Goal: Information Seeking & Learning: Learn about a topic

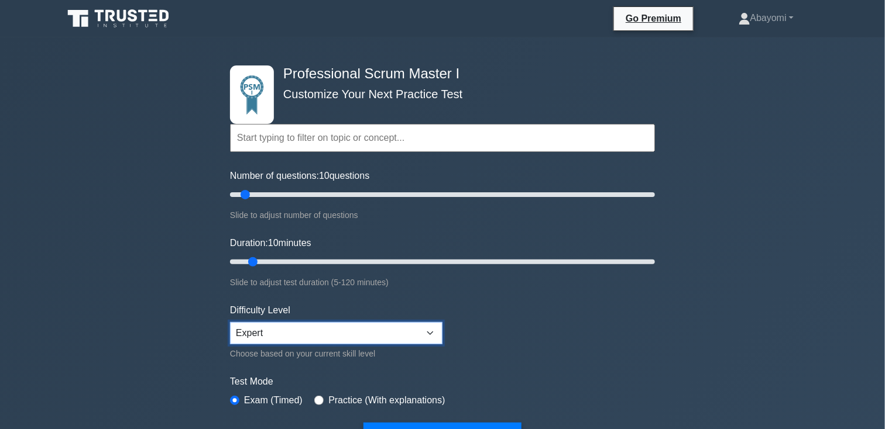
click at [316, 326] on select "Beginner Intermediate Expert" at bounding box center [336, 333] width 212 height 22
click at [230, 322] on select "Beginner Intermediate Expert" at bounding box center [336, 333] width 212 height 22
drag, startPoint x: 245, startPoint y: 193, endPoint x: 281, endPoint y: 199, distance: 36.3
type input "25"
click at [281, 199] on input "Number of questions: 25 questions" at bounding box center [442, 195] width 425 height 14
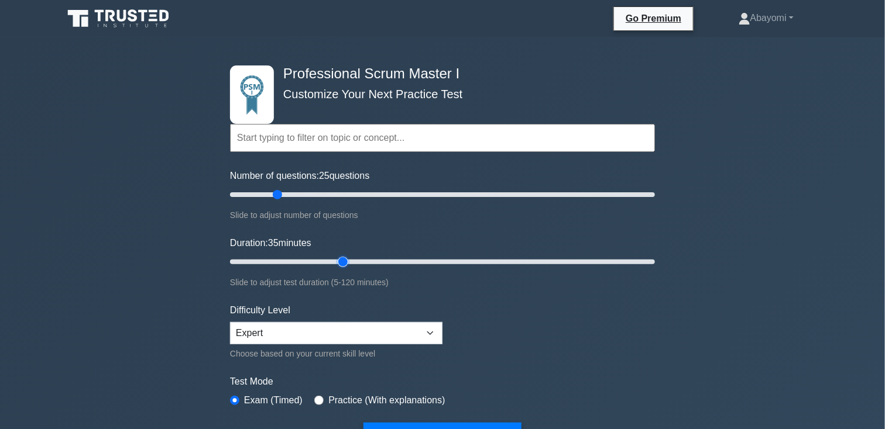
drag, startPoint x: 253, startPoint y: 261, endPoint x: 335, endPoint y: 265, distance: 82.0
type input "35"
click at [335, 265] on input "Duration: 35 minutes" at bounding box center [442, 262] width 425 height 14
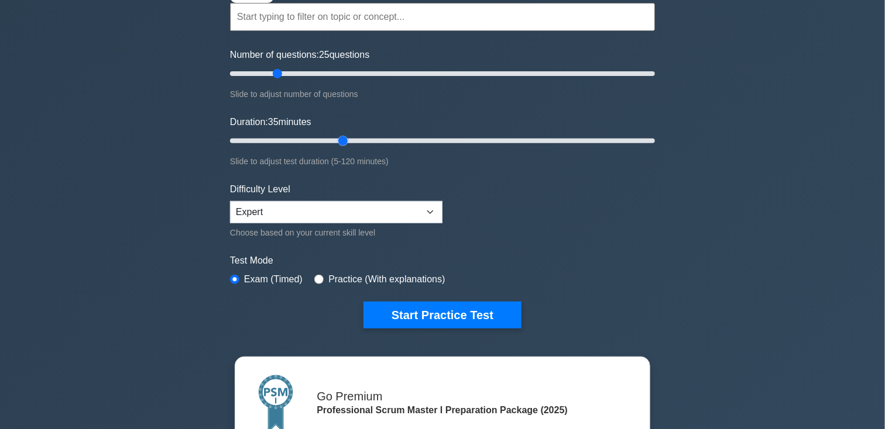
scroll to position [122, 0]
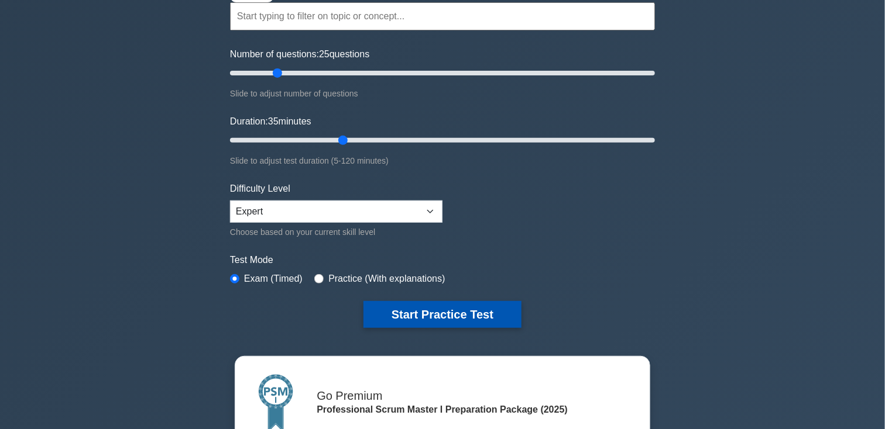
click at [421, 311] on button "Start Practice Test" at bounding box center [442, 314] width 158 height 27
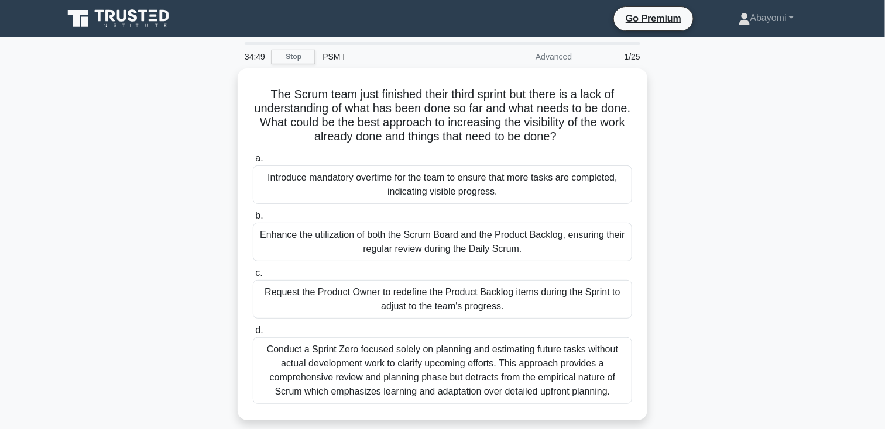
click at [148, 236] on div "The Scrum team just finished their third sprint but there is a lack of understa…" at bounding box center [442, 251] width 772 height 366
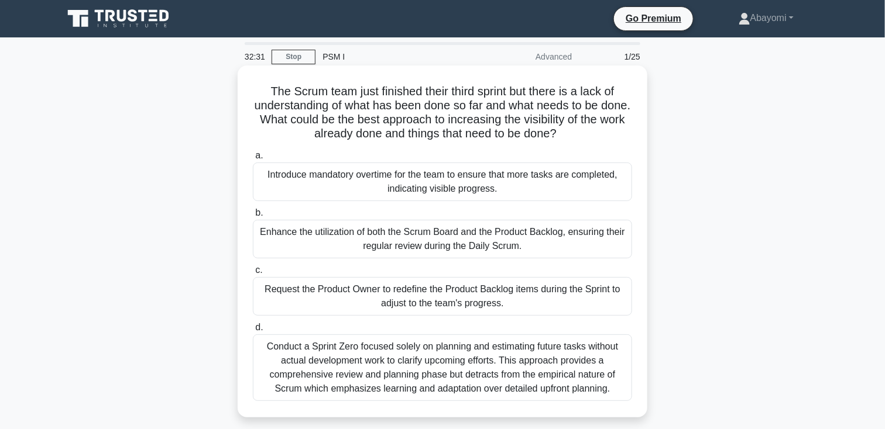
click at [421, 297] on div "Request the Product Owner to redefine the Product Backlog items during the Spri…" at bounding box center [442, 296] width 379 height 39
click at [253, 274] on input "c. Request the Product Owner to redefine the Product Backlog items during the S…" at bounding box center [253, 271] width 0 height 8
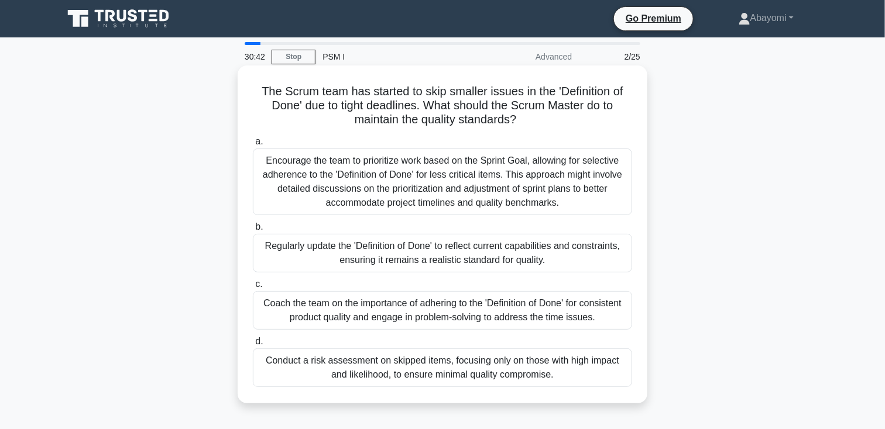
click at [404, 305] on div "Coach the team on the importance of adhering to the 'Definition of Done' for co…" at bounding box center [442, 310] width 379 height 39
click at [253, 288] on input "c. Coach the team on the importance of adhering to the 'Definition of Done' for…" at bounding box center [253, 285] width 0 height 8
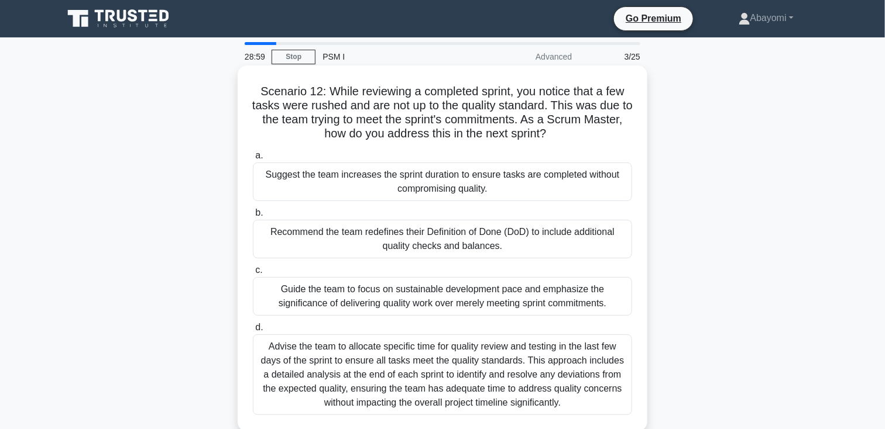
click at [379, 298] on div "Guide the team to focus on sustainable development pace and emphasize the signi…" at bounding box center [442, 296] width 379 height 39
click at [253, 274] on input "c. Guide the team to focus on sustainable development pace and emphasize the si…" at bounding box center [253, 271] width 0 height 8
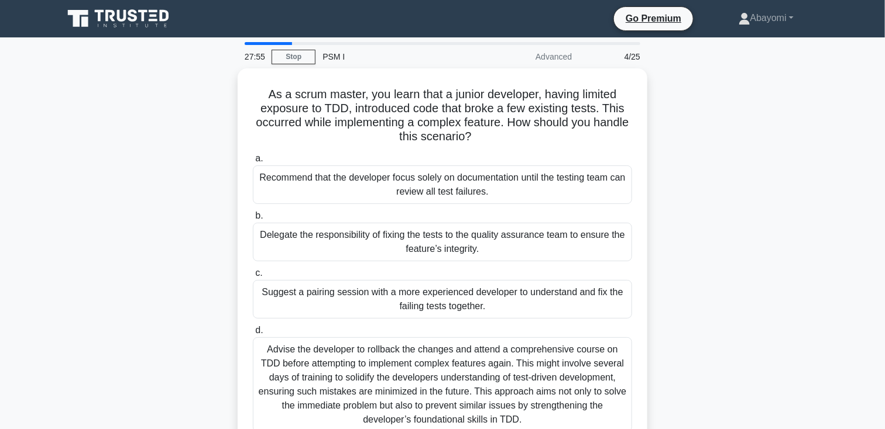
click at [379, 298] on div "Suggest a pairing session with a more experienced developer to understand and f…" at bounding box center [442, 299] width 379 height 39
click at [253, 277] on input "c. Suggest a pairing session with a more experienced developer to understand an…" at bounding box center [253, 274] width 0 height 8
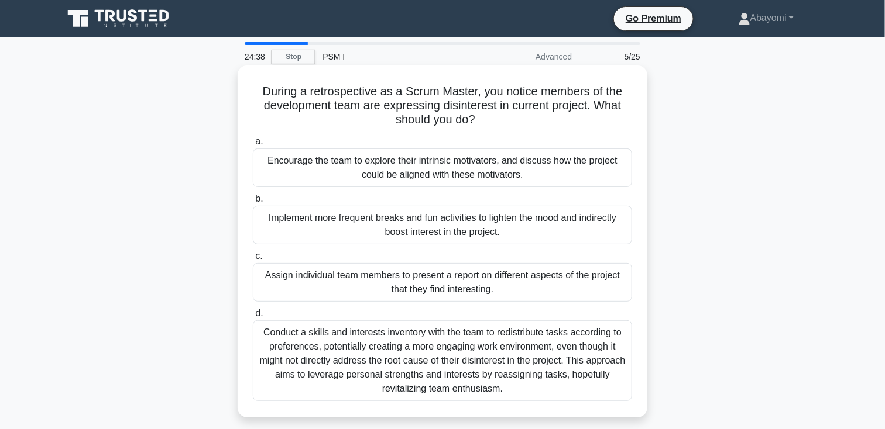
click at [318, 167] on div "Encourage the team to explore their intrinsic motivators, and discuss how the p…" at bounding box center [442, 168] width 379 height 39
click at [253, 146] on input "a. Encourage the team to explore their intrinsic motivators, and discuss how th…" at bounding box center [253, 142] width 0 height 8
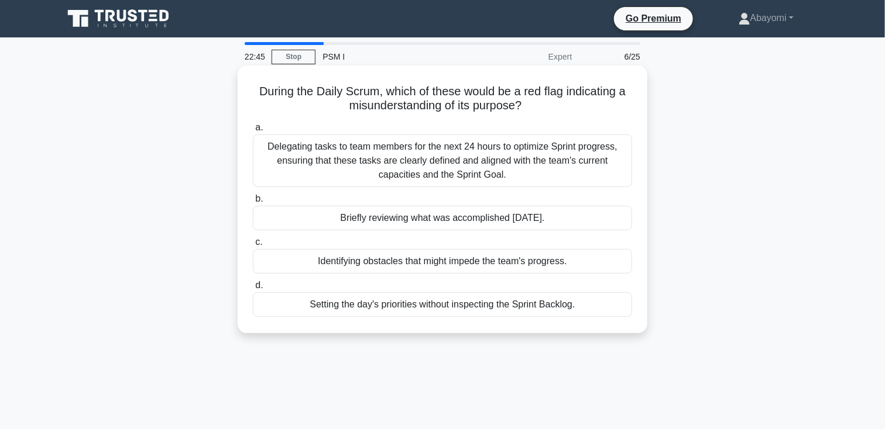
click at [307, 156] on div "Delegating tasks to team members for the next 24 hours to optimize Sprint progr…" at bounding box center [442, 161] width 379 height 53
click at [253, 132] on input "a. Delegating tasks to team members for the next 24 hours to optimize Sprint pr…" at bounding box center [253, 128] width 0 height 8
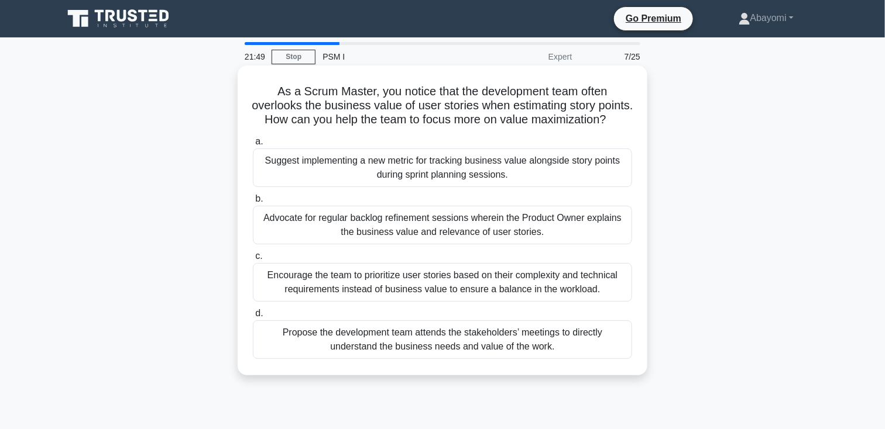
click at [339, 232] on div "Advocate for regular backlog refinement sessions wherein the Product Owner expl…" at bounding box center [442, 225] width 379 height 39
click at [253, 203] on input "b. Advocate for regular backlog refinement sessions wherein the Product Owner e…" at bounding box center [253, 199] width 0 height 8
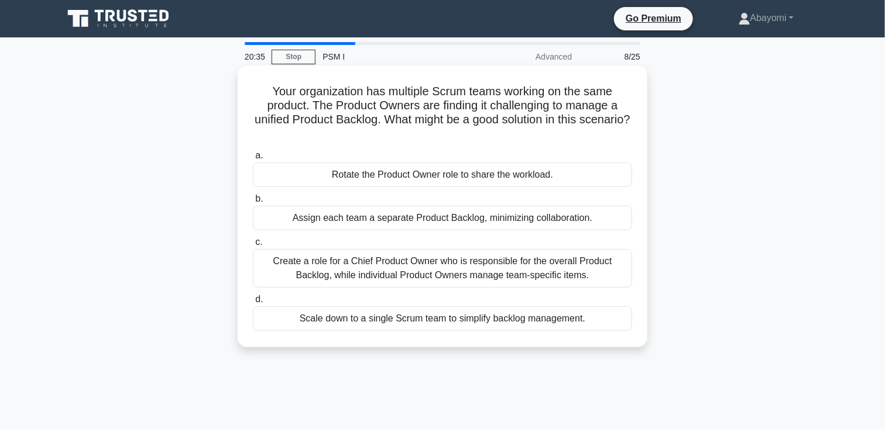
click at [365, 268] on div "Create a role for a Chief Product Owner who is responsible for the overall Prod…" at bounding box center [442, 268] width 379 height 39
click at [253, 246] on input "c. Create a role for a Chief Product Owner who is responsible for the overall P…" at bounding box center [253, 243] width 0 height 8
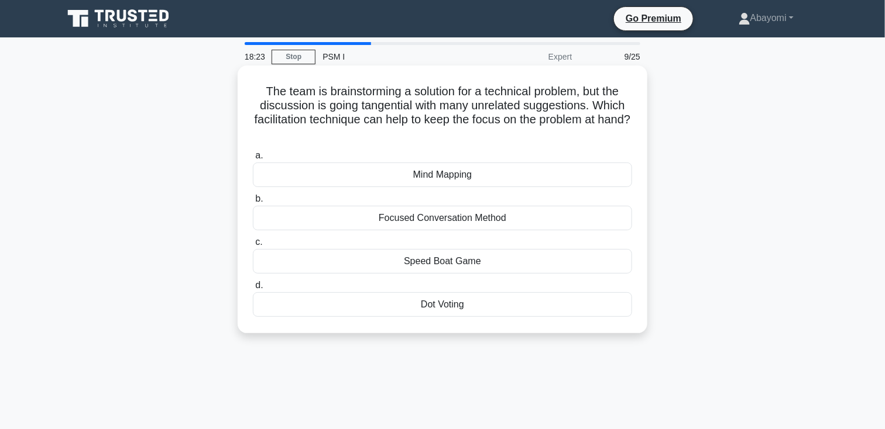
click at [398, 229] on div "Focused Conversation Method" at bounding box center [442, 218] width 379 height 25
click at [253, 203] on input "b. Focused Conversation Method" at bounding box center [253, 199] width 0 height 8
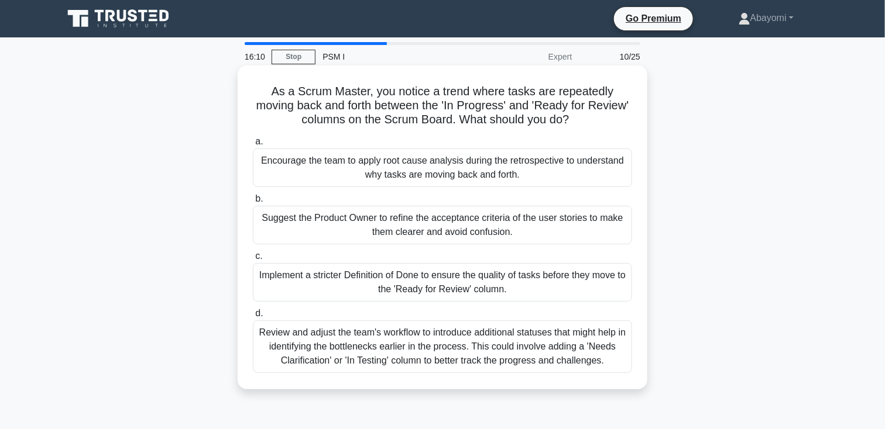
click at [352, 340] on div "Review and adjust the team's workflow to introduce additional statuses that mig…" at bounding box center [442, 347] width 379 height 53
click at [253, 318] on input "d. Review and adjust the team's workflow to introduce additional statuses that …" at bounding box center [253, 314] width 0 height 8
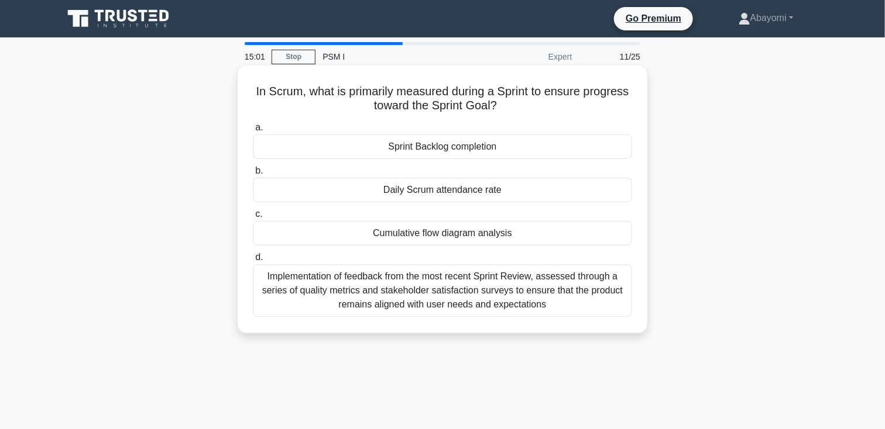
click at [386, 297] on div "Implementation of feedback from the most recent Sprint Review, assessed through…" at bounding box center [442, 290] width 379 height 53
click at [253, 262] on input "d. Implementation of feedback from the most recent Sprint Review, assessed thro…" at bounding box center [253, 258] width 0 height 8
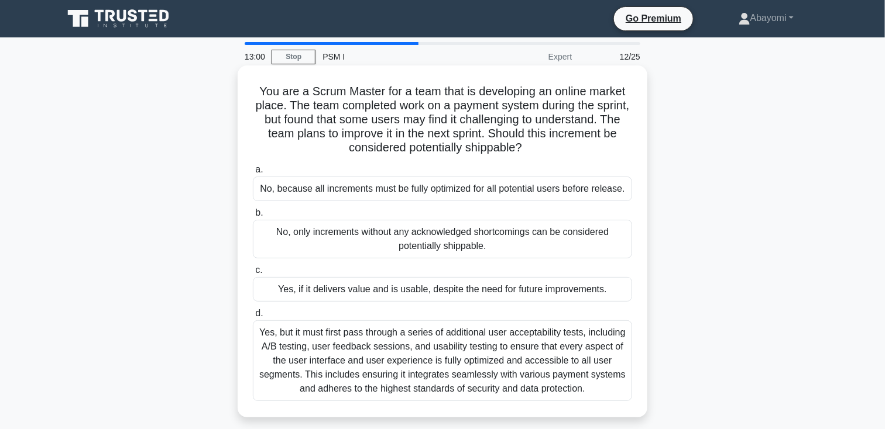
click at [390, 287] on div "Yes, if it delivers value and is usable, despite the need for future improvemen…" at bounding box center [442, 289] width 379 height 25
click at [253, 274] on input "c. Yes, if it delivers value and is usable, despite the need for future improve…" at bounding box center [253, 271] width 0 height 8
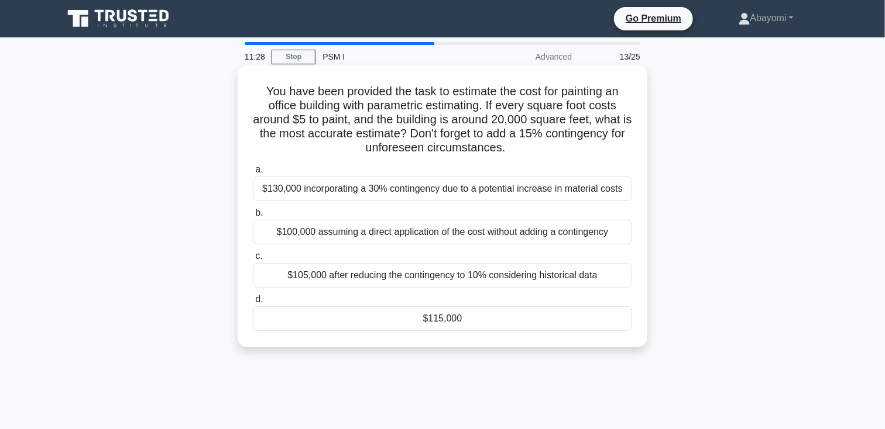
click at [453, 326] on div "$115,000" at bounding box center [442, 319] width 379 height 25
click at [253, 304] on input "d. $115,000" at bounding box center [253, 300] width 0 height 8
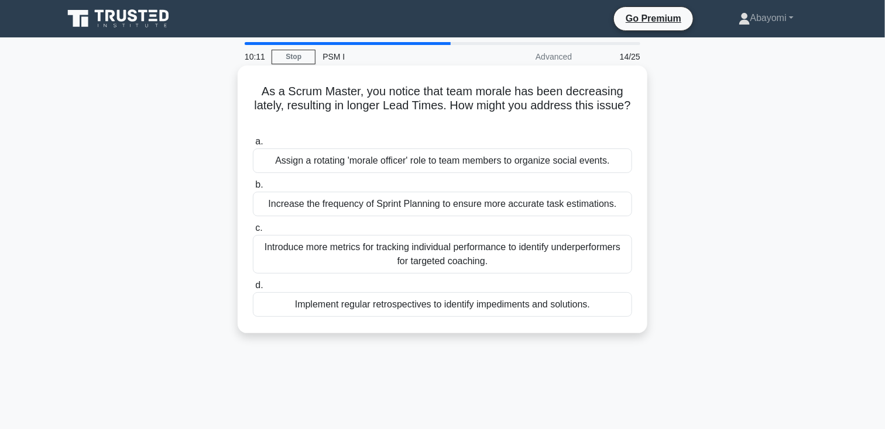
click at [433, 261] on div "Introduce more metrics for tracking individual performance to identify underper…" at bounding box center [442, 254] width 379 height 39
click at [253, 232] on input "c. Introduce more metrics for tracking individual performance to identify under…" at bounding box center [253, 229] width 0 height 8
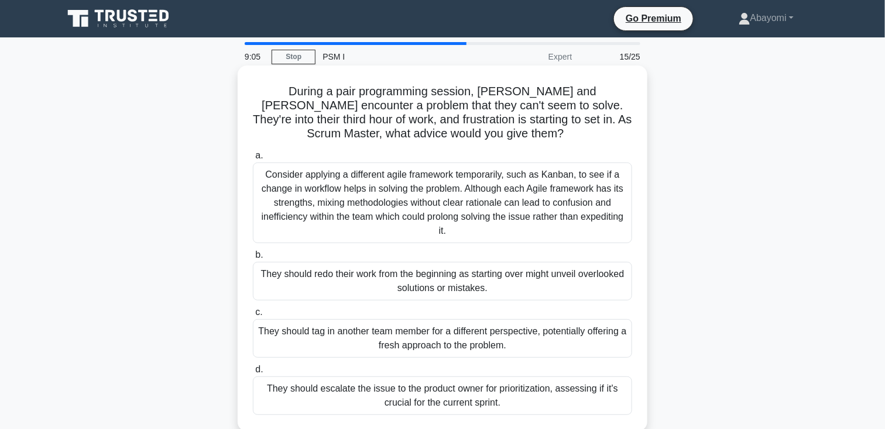
click at [415, 341] on div "They should tag in another team member for a different perspective, potentially…" at bounding box center [442, 338] width 379 height 39
click at [253, 317] on input "c. They should tag in another team member for a different perspective, potentia…" at bounding box center [253, 313] width 0 height 8
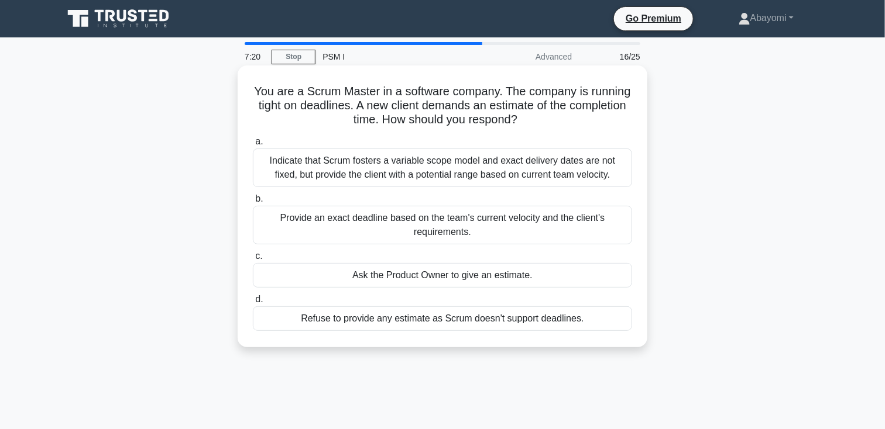
click at [386, 171] on div "Indicate that Scrum fosters a variable scope model and exact delivery dates are…" at bounding box center [442, 168] width 379 height 39
click at [253, 146] on input "a. Indicate that Scrum fosters a variable scope model and exact delivery dates …" at bounding box center [253, 142] width 0 height 8
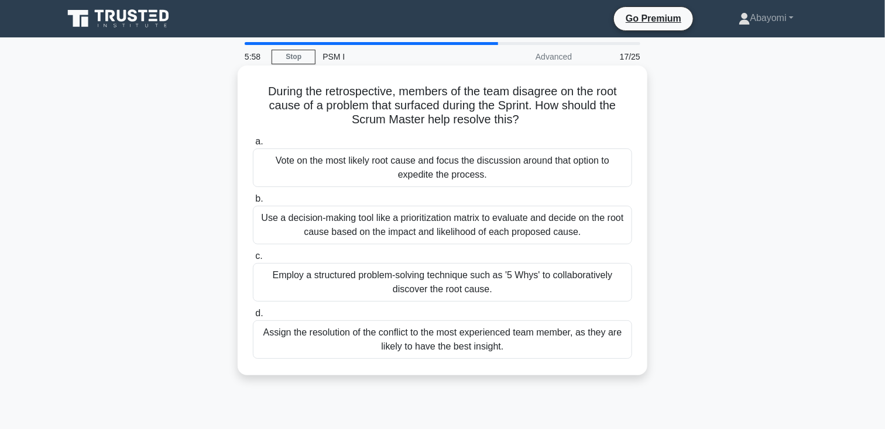
click at [345, 285] on div "Employ a structured problem-solving technique such as '5 Whys' to collaborative…" at bounding box center [442, 282] width 379 height 39
click at [253, 260] on input "c. Employ a structured problem-solving technique such as '5 Whys' to collaborat…" at bounding box center [253, 257] width 0 height 8
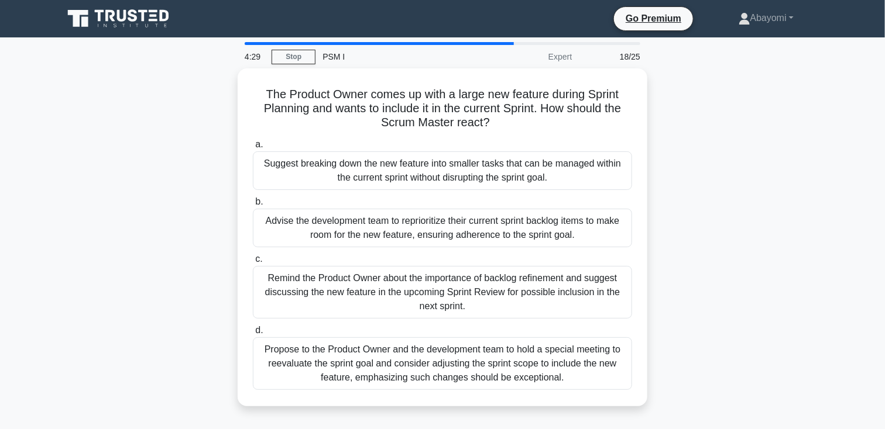
click at [345, 285] on div "Remind the Product Owner about the importance of backlog refinement and suggest…" at bounding box center [442, 292] width 379 height 53
click at [253, 263] on input "c. Remind the Product Owner about the importance of backlog refinement and sugg…" at bounding box center [253, 260] width 0 height 8
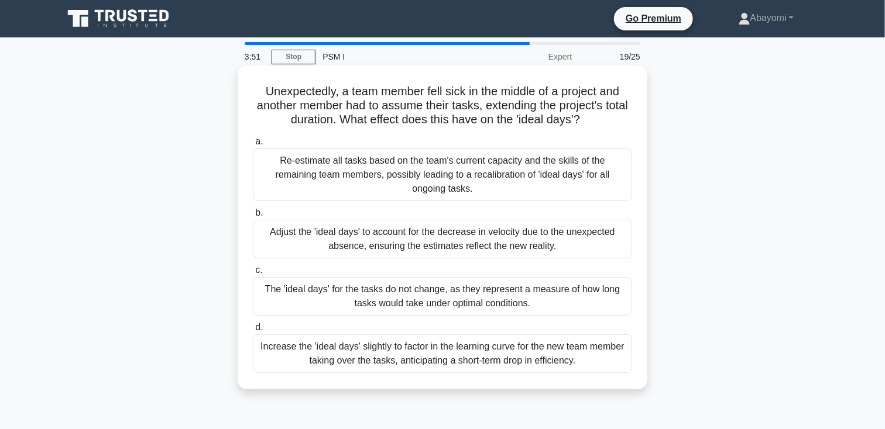
click at [359, 283] on div "The 'ideal days' for the tasks do not change, as they represent a measure of ho…" at bounding box center [442, 296] width 379 height 39
click at [253, 274] on input "c. The 'ideal days' for the tasks do not change, as they represent a measure of…" at bounding box center [253, 271] width 0 height 8
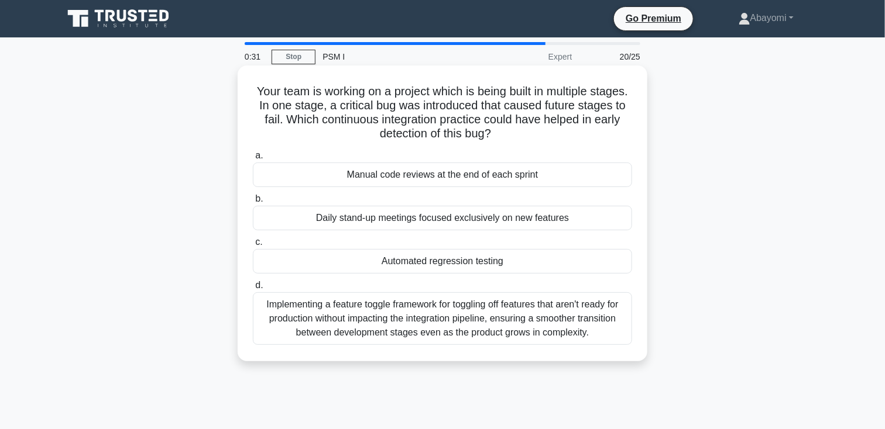
click at [389, 264] on div "Automated regression testing" at bounding box center [442, 261] width 379 height 25
click at [253, 246] on input "c. Automated regression testing" at bounding box center [253, 243] width 0 height 8
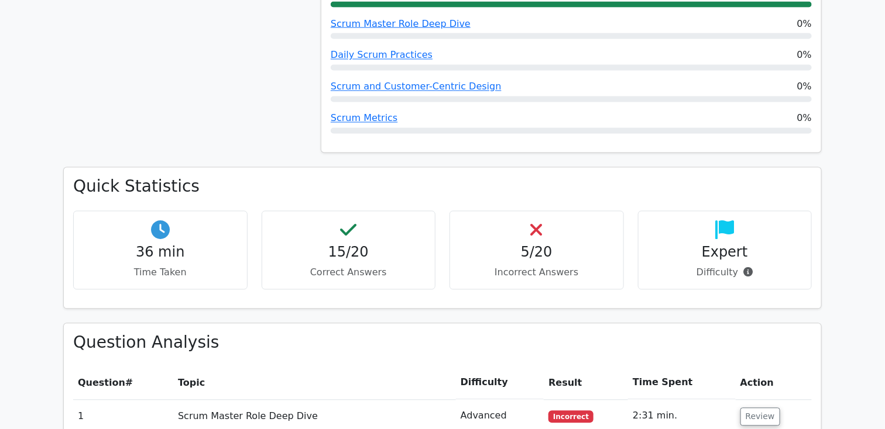
scroll to position [843, 0]
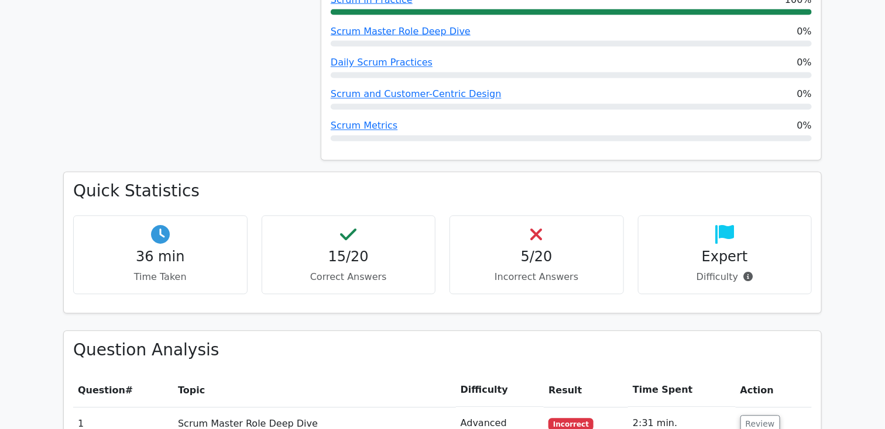
click at [814, 276] on div "36 min Time Taken 15/20 Correct Answers 5/20 Incorrect Answers Expert" at bounding box center [442, 260] width 752 height 88
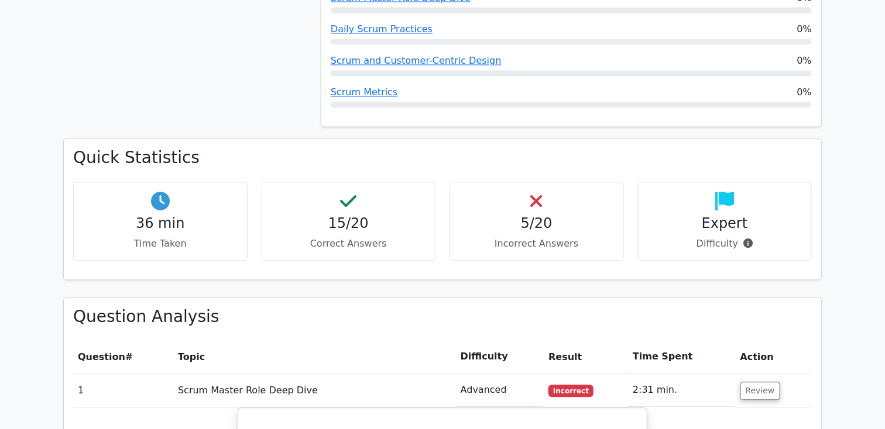
scroll to position [878, 0]
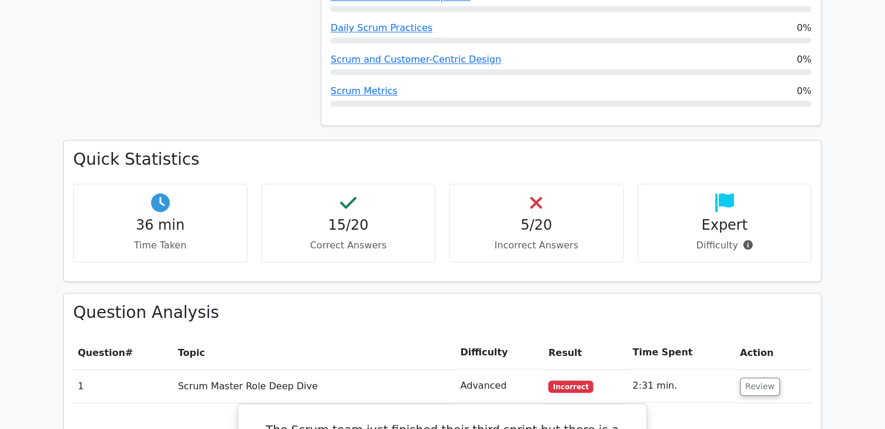
click at [778, 304] on h3 "Question Analysis" at bounding box center [442, 314] width 738 height 20
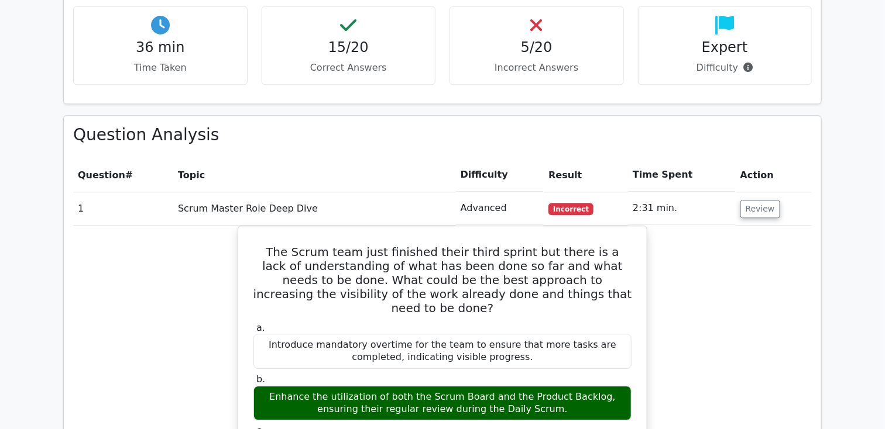
scroll to position [1063, 0]
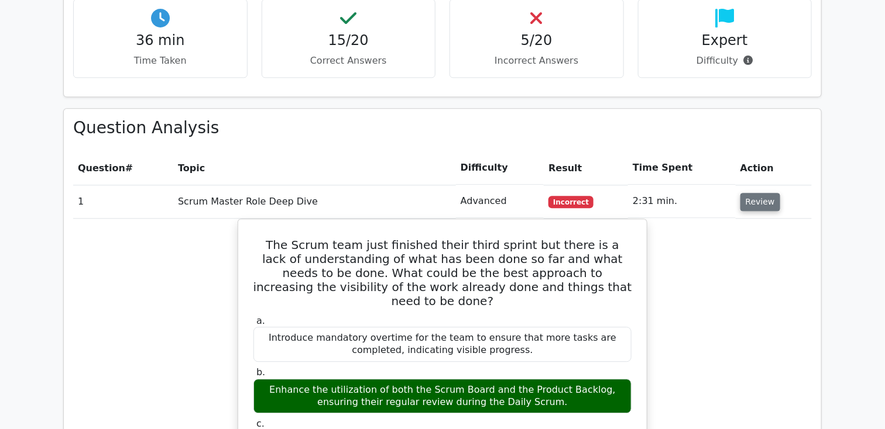
click at [758, 193] on button "Review" at bounding box center [760, 202] width 40 height 18
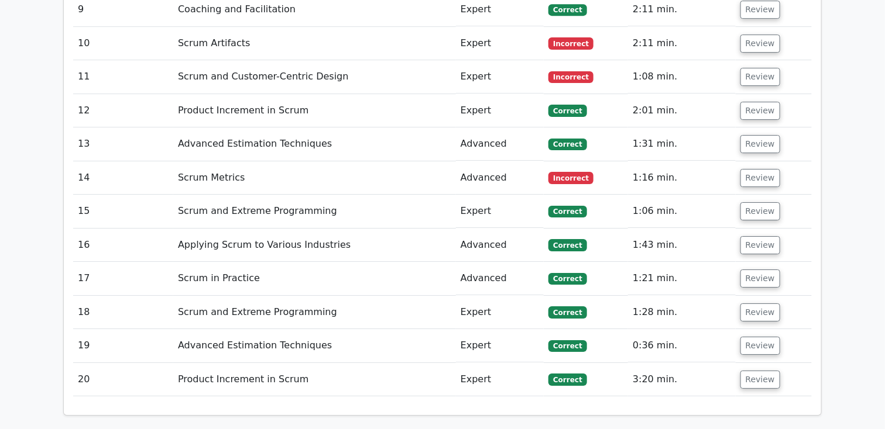
scroll to position [1525, 0]
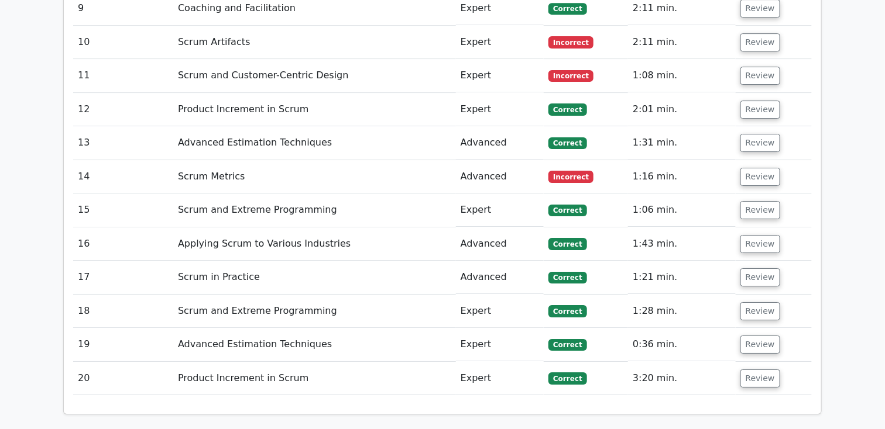
click at [592, 295] on td "Correct" at bounding box center [586, 311] width 84 height 33
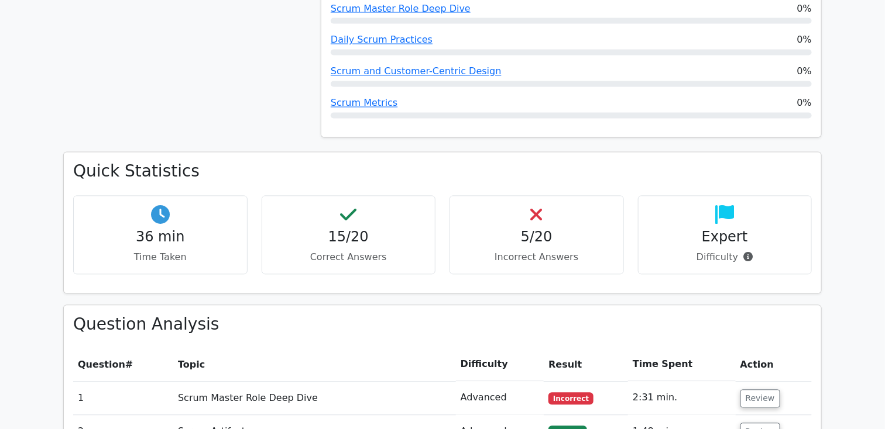
scroll to position [865, 0]
